Goal: Task Accomplishment & Management: Use online tool/utility

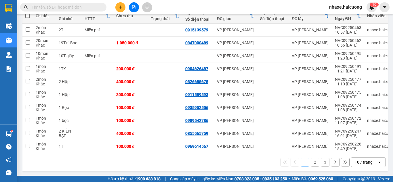
scroll to position [76, 0]
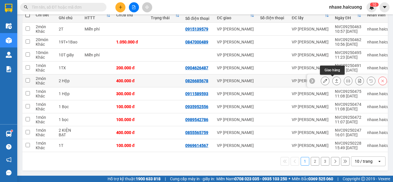
click at [334, 79] on icon at bounding box center [336, 81] width 4 height 4
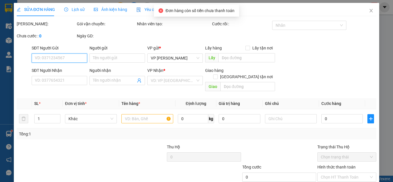
type input "0826685678"
type input "400.000"
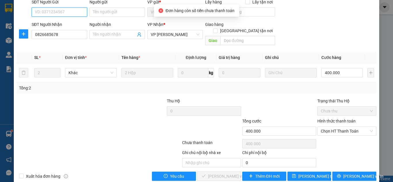
scroll to position [50, 0]
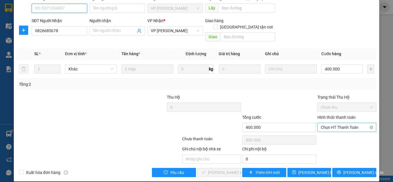
click at [352, 123] on span "Chọn HT Thanh Toán" at bounding box center [347, 127] width 52 height 9
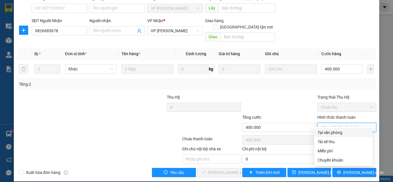
click at [331, 133] on div "Tại văn phòng" at bounding box center [342, 132] width 51 height 6
type input "0"
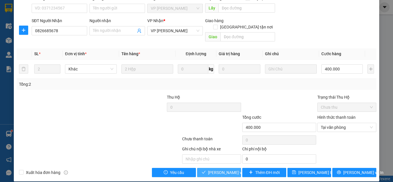
click at [225, 169] on span "[PERSON_NAME] và Giao hàng" at bounding box center [235, 172] width 55 height 6
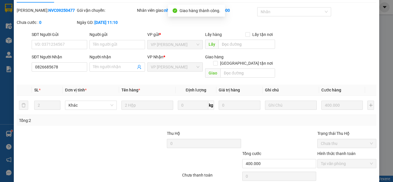
scroll to position [0, 0]
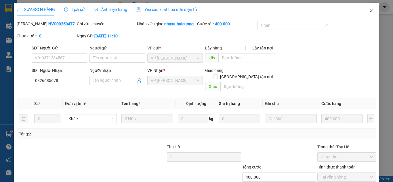
click at [369, 11] on icon "close" at bounding box center [371, 10] width 5 height 5
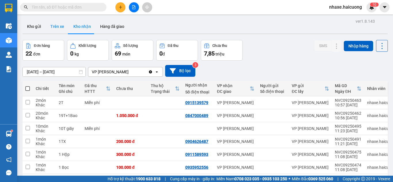
click at [56, 26] on button "Trên xe" at bounding box center [57, 27] width 23 height 14
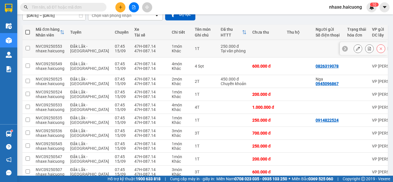
scroll to position [85, 0]
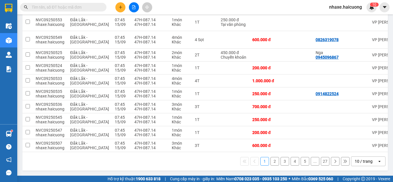
click at [271, 160] on button "2" at bounding box center [274, 161] width 9 height 9
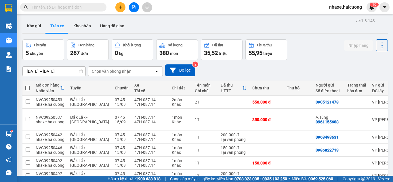
scroll to position [0, 0]
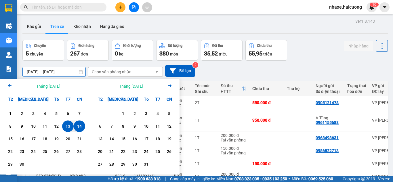
click at [74, 73] on input "[DATE] – [DATE]" at bounding box center [54, 71] width 63 height 9
click at [68, 126] on div "13" at bounding box center [68, 126] width 8 height 7
click at [68, 125] on div "13" at bounding box center [68, 126] width 8 height 7
type input "[DATE] – [DATE]"
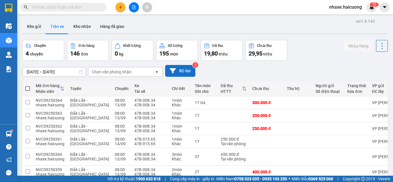
click at [177, 70] on button "Bộ lọc" at bounding box center [180, 71] width 30 height 12
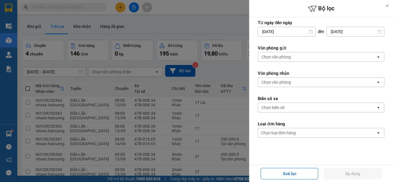
scroll to position [29, 0]
click at [376, 58] on icon "open" at bounding box center [378, 56] width 5 height 5
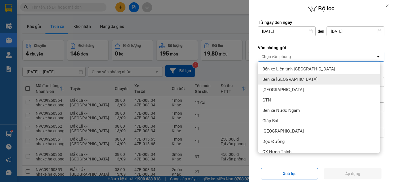
click at [339, 78] on div "Bến xe [GEOGRAPHIC_DATA]" at bounding box center [319, 79] width 122 height 10
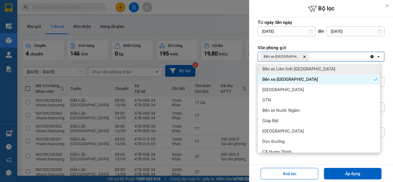
click at [359, 57] on div "Bến xe [PERSON_NAME]" at bounding box center [314, 56] width 112 height 9
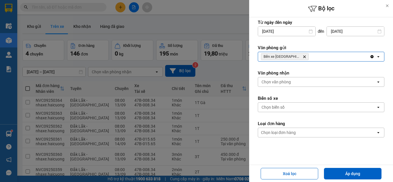
click at [343, 83] on div "Chọn văn phòng" at bounding box center [317, 81] width 118 height 9
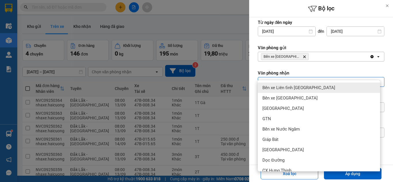
scroll to position [59, 0]
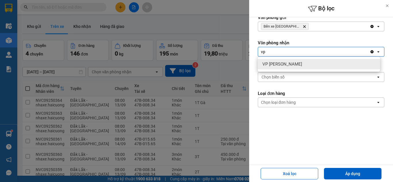
type input "vp"
click at [342, 64] on div "VP [PERSON_NAME]" at bounding box center [319, 64] width 122 height 10
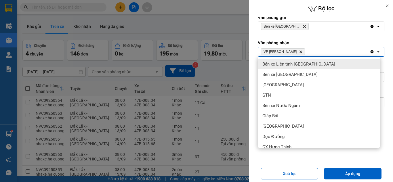
click at [352, 54] on div "VP [PERSON_NAME]" at bounding box center [314, 51] width 112 height 9
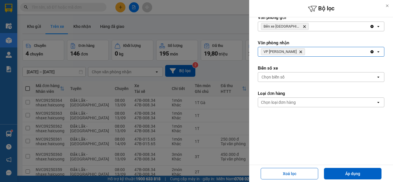
click at [334, 76] on div "Chọn biển số" at bounding box center [317, 76] width 118 height 9
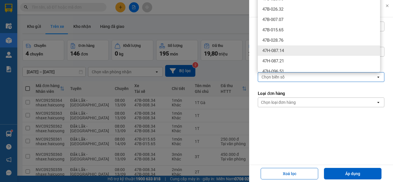
click at [301, 49] on div "47H-087.14" at bounding box center [319, 50] width 122 height 10
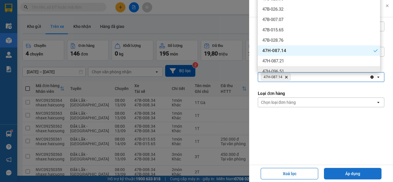
click at [343, 173] on button "Áp dụng" at bounding box center [352, 173] width 57 height 11
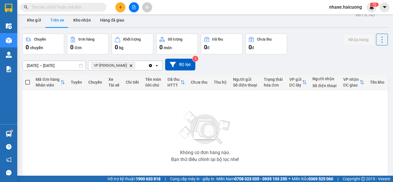
scroll to position [0, 0]
